Goal: Communication & Community: Answer question/provide support

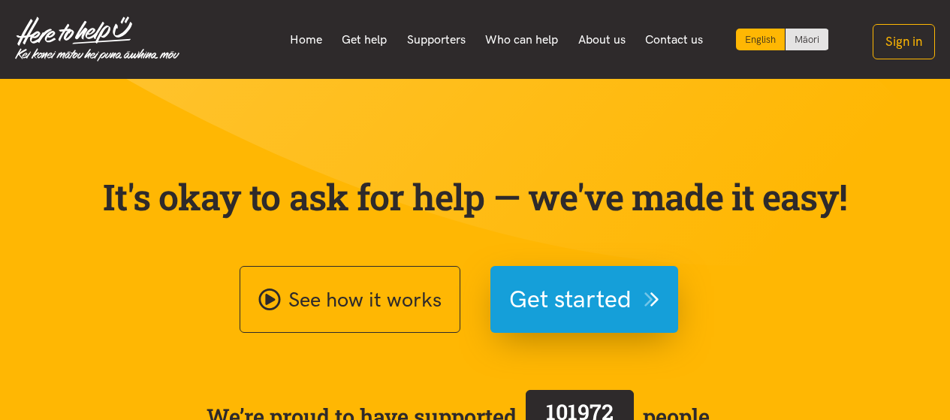
click at [547, 297] on span "Get started" at bounding box center [570, 299] width 122 height 38
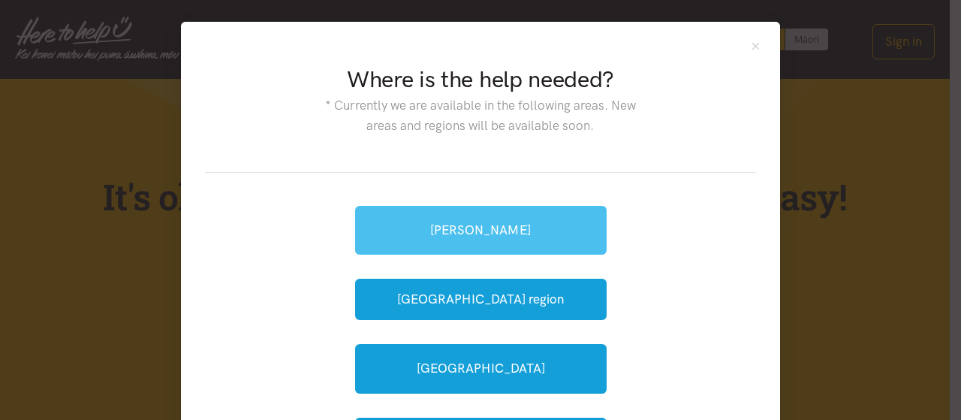
click at [436, 225] on link "[PERSON_NAME]" at bounding box center [481, 230] width 252 height 49
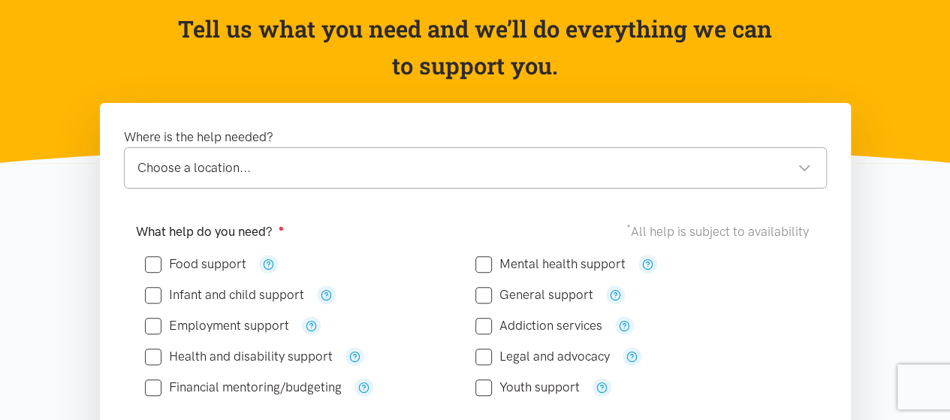
scroll to position [200, 0]
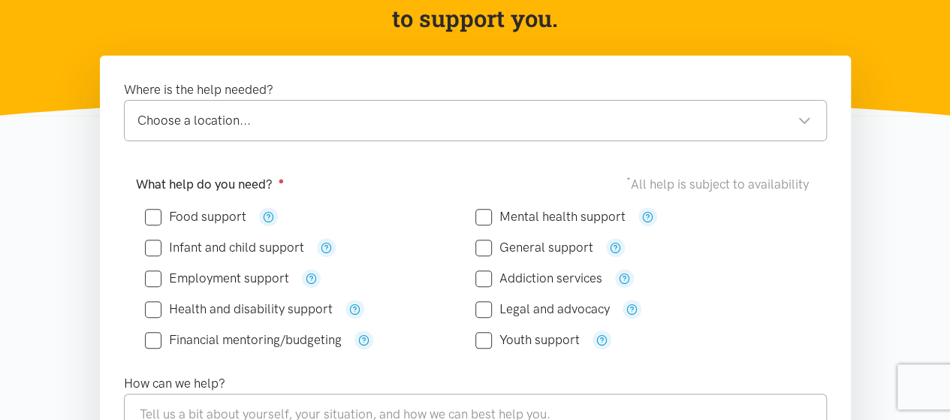
click at [443, 120] on div "Choose a location..." at bounding box center [474, 120] width 674 height 20
click at [155, 212] on input "Food support" at bounding box center [195, 216] width 101 height 13
checkbox input "true"
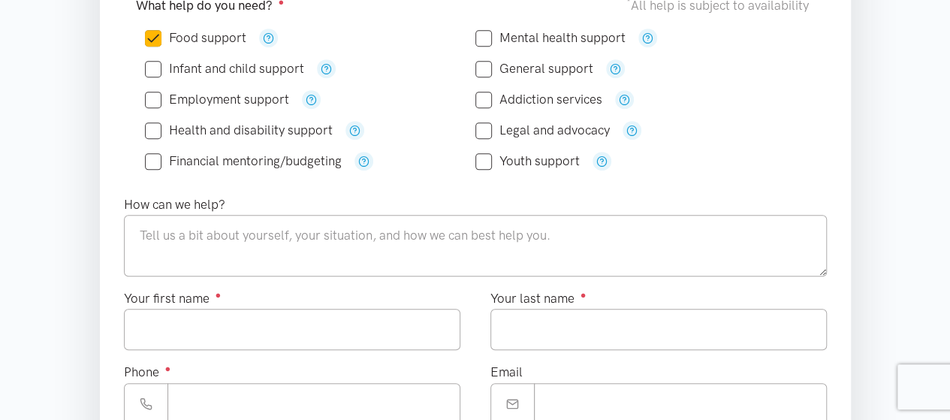
scroll to position [500, 0]
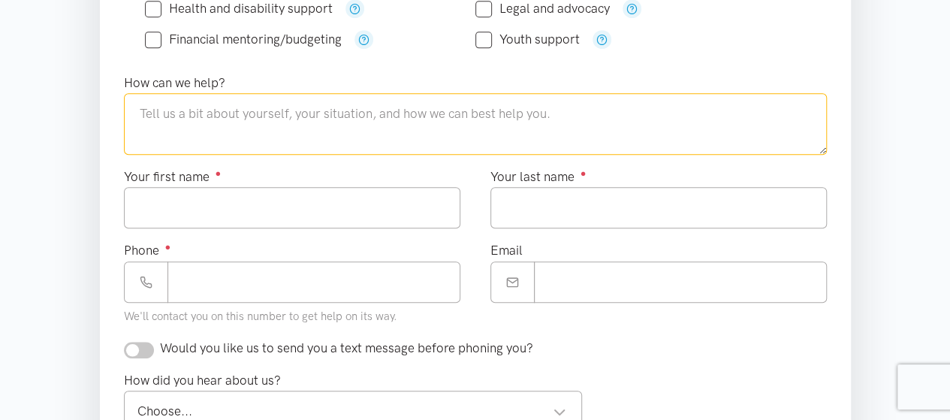
click at [329, 120] on textarea at bounding box center [475, 124] width 703 height 62
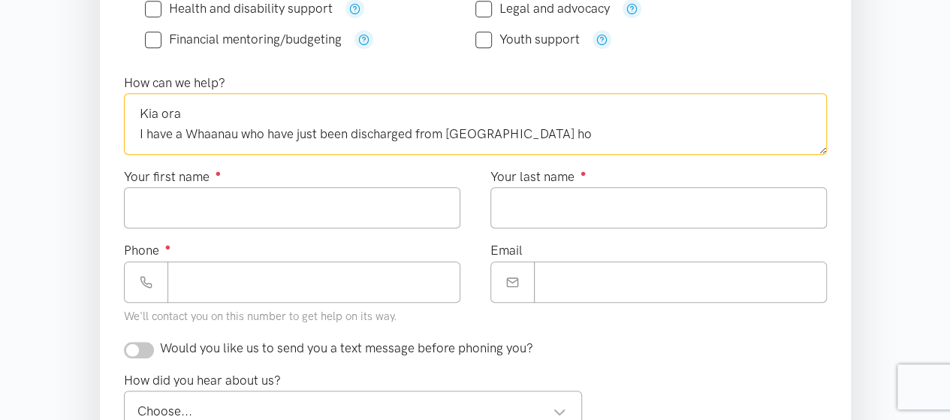
click at [242, 131] on textarea "Kia ora I have a Whaanau who have just been discharged from [GEOGRAPHIC_DATA] ho" at bounding box center [475, 124] width 703 height 62
click at [484, 134] on textarea "Kia ora I have a Whaanau with their three year old daughter who have just been …" at bounding box center [475, 124] width 703 height 62
drag, startPoint x: 695, startPoint y: 132, endPoint x: 716, endPoint y: 150, distance: 27.7
click at [695, 133] on textarea "Kia ora I have a Whaanau with their three year old daughter who has just been d…" at bounding box center [475, 124] width 703 height 62
paste textarea "[MEDICAL_DATA]"
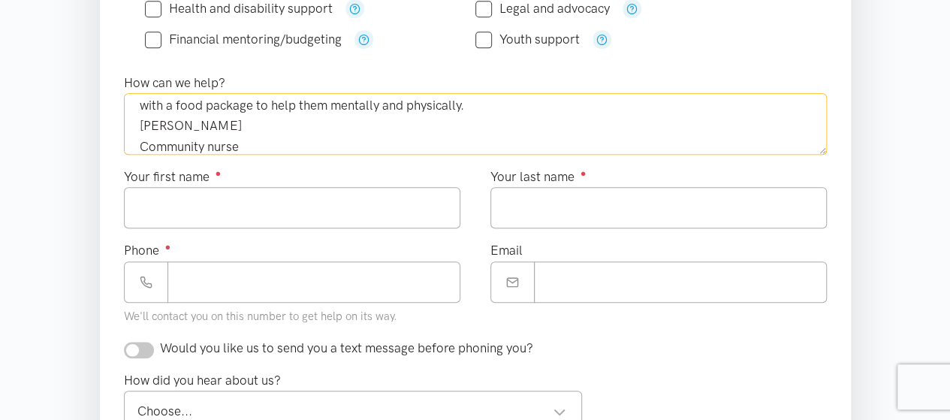
scroll to position [89, 0]
type textarea "Kia ora I have a Whaanau with their three year old daughter who has just been d…"
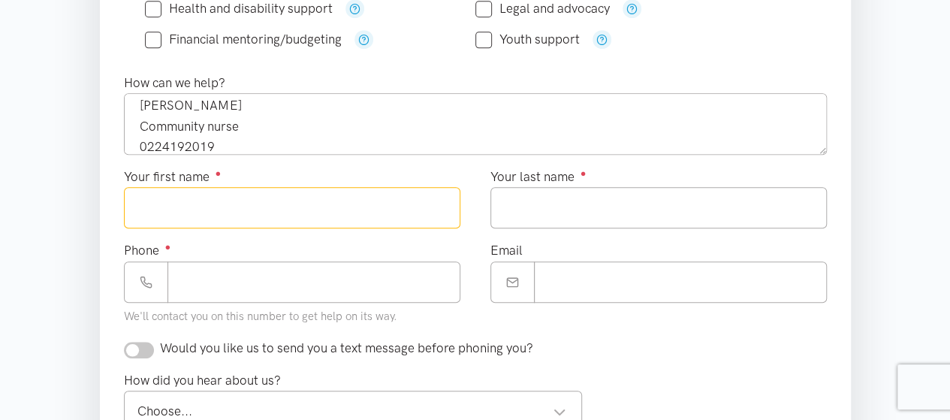
click at [269, 201] on input "Your first name ●" at bounding box center [292, 207] width 336 height 41
type input "********"
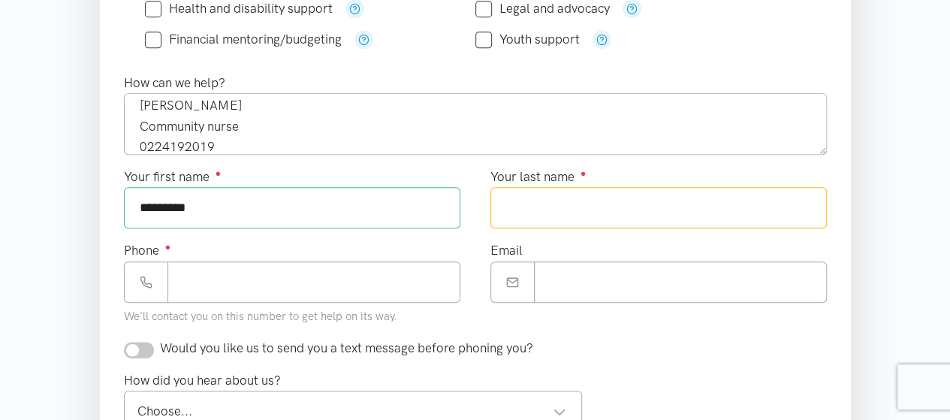
click at [586, 203] on input "Your last name ●" at bounding box center [658, 207] width 336 height 41
type input "*******"
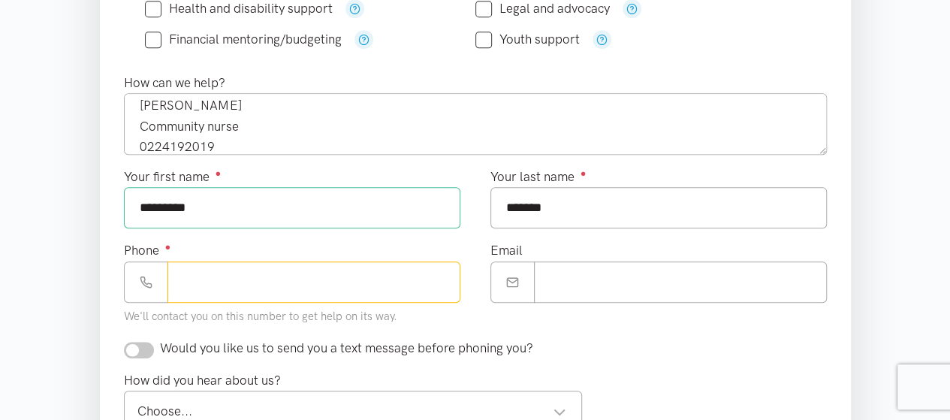
click at [357, 279] on input "Phone ●" at bounding box center [313, 281] width 293 height 41
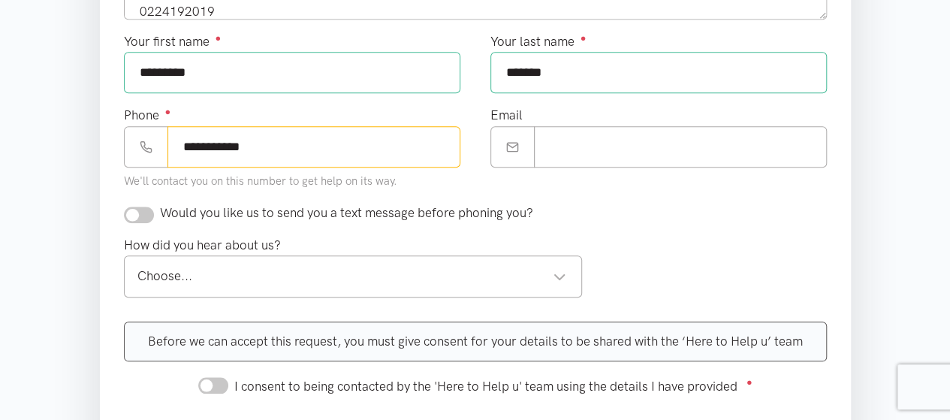
scroll to position [701, 0]
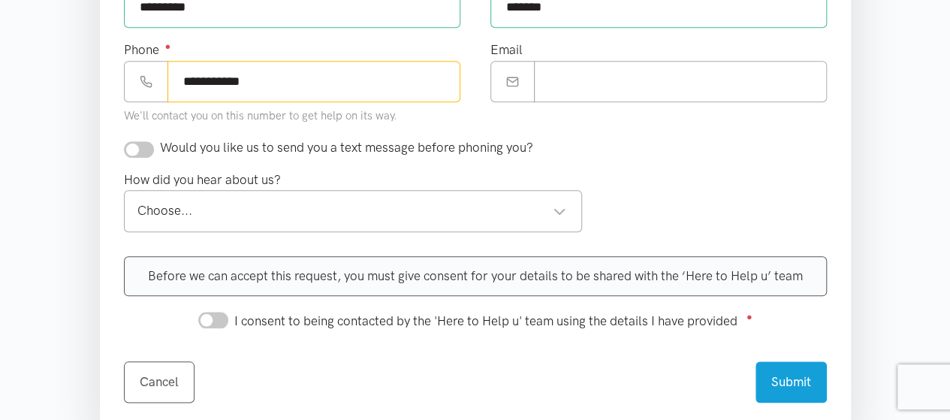
type input "**********"
click at [134, 145] on input "checkbox" at bounding box center [139, 149] width 30 height 17
checkbox input "true"
click at [200, 212] on div "Choose..." at bounding box center [351, 210] width 429 height 20
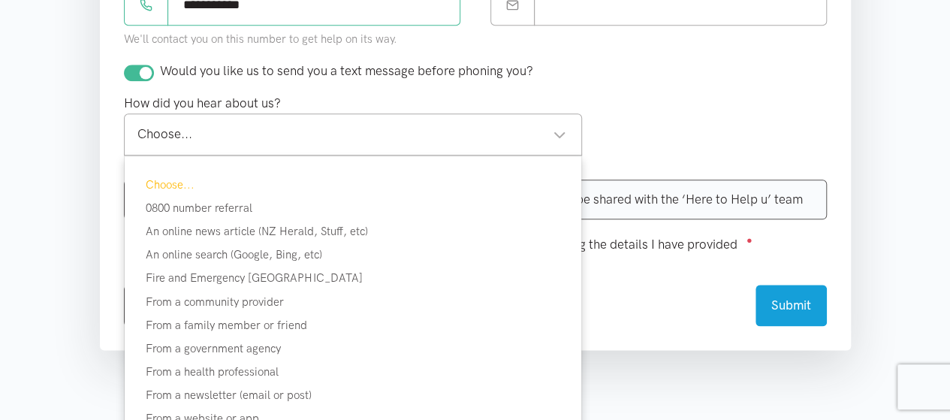
scroll to position [800, 0]
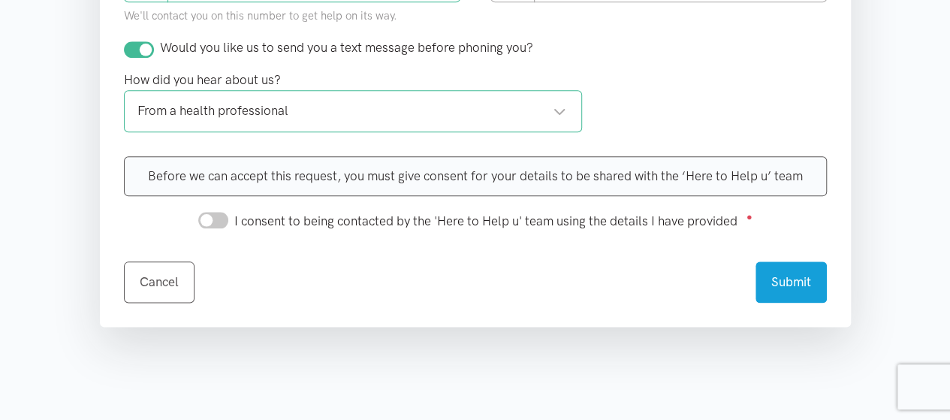
click at [212, 212] on input "I consent to being contacted by the 'Here to Help u' team using the details I h…" at bounding box center [213, 220] width 30 height 17
checkbox input "true"
click at [789, 279] on button "Submit" at bounding box center [790, 279] width 71 height 41
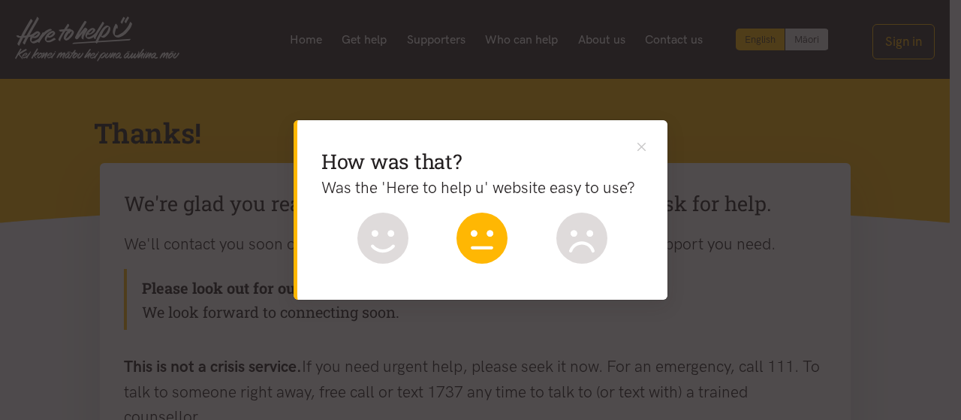
click at [477, 251] on icon at bounding box center [482, 237] width 51 height 51
